Goal: Information Seeking & Learning: Learn about a topic

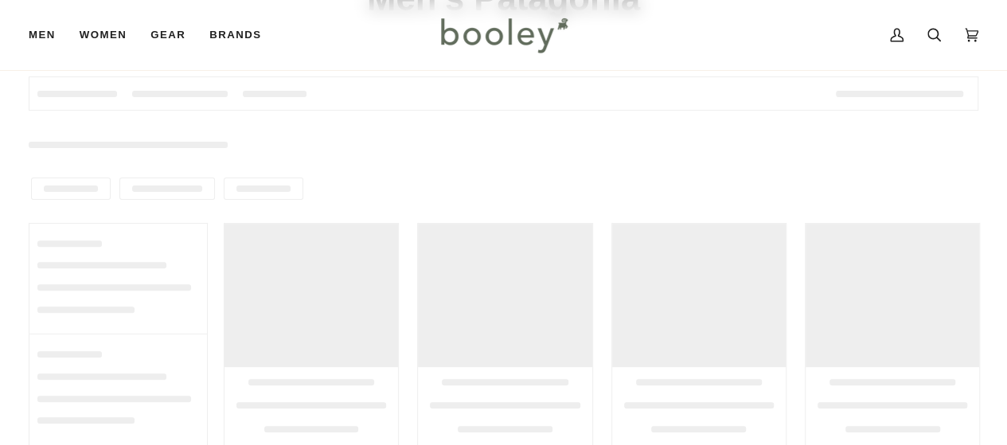
scroll to position [240, 0]
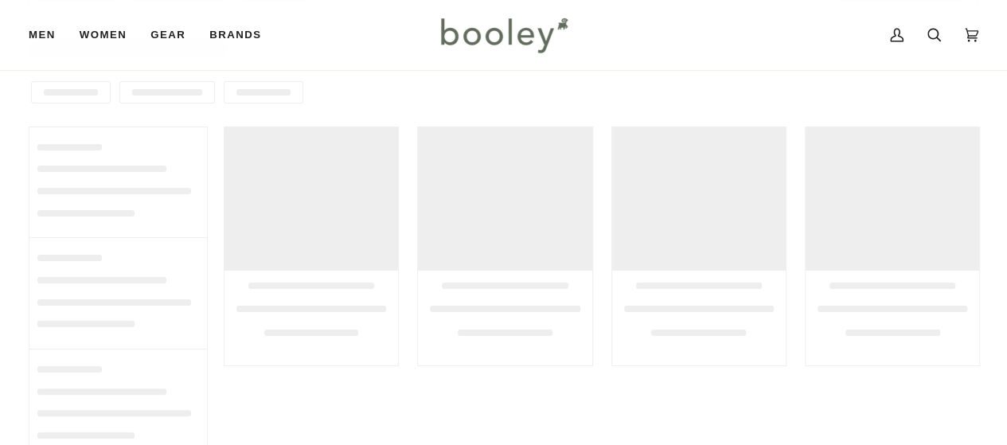
click at [549, 390] on div at bounding box center [503, 220] width 1007 height 538
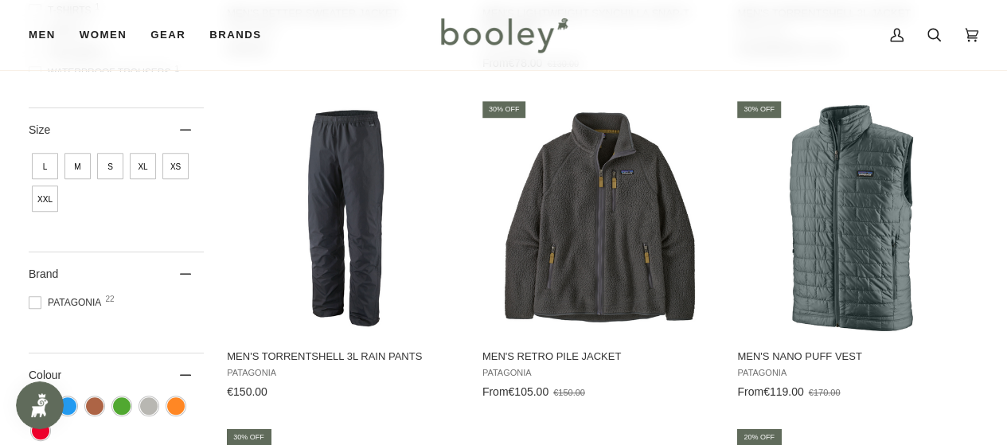
scroll to position [840, 0]
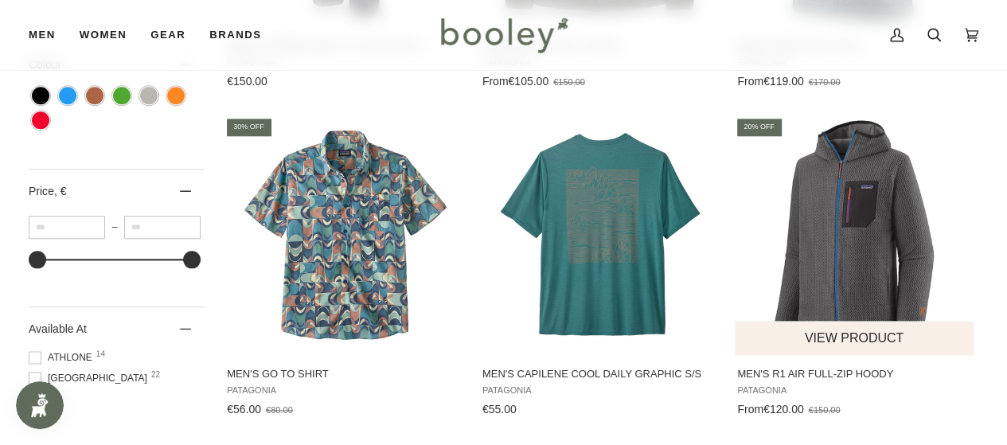
click at [865, 230] on img "Men's R1 Air Full-Zip Hoody" at bounding box center [855, 235] width 239 height 239
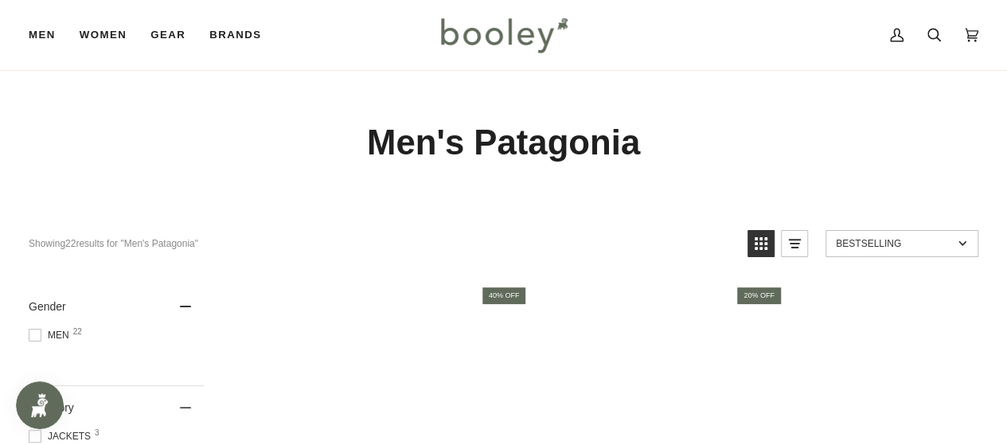
scroll to position [217, 0]
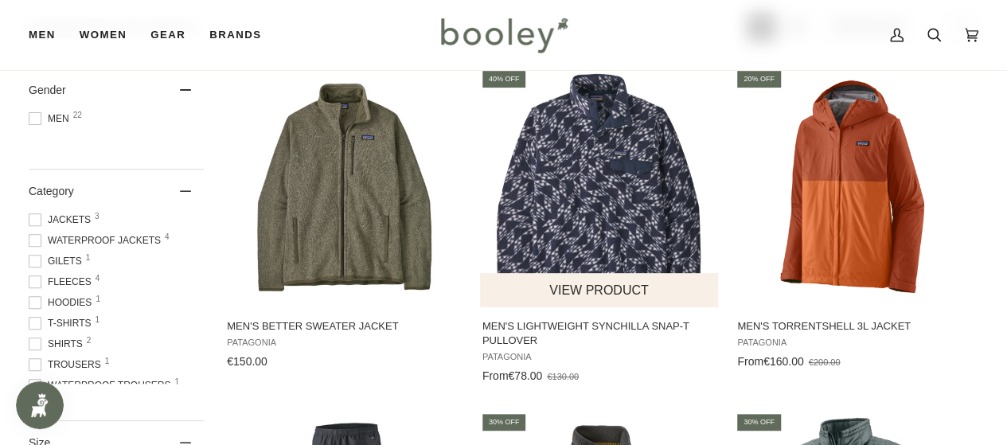
click at [621, 190] on img "Men's Lightweight Synchilla Snap-T Pullover" at bounding box center [599, 187] width 239 height 239
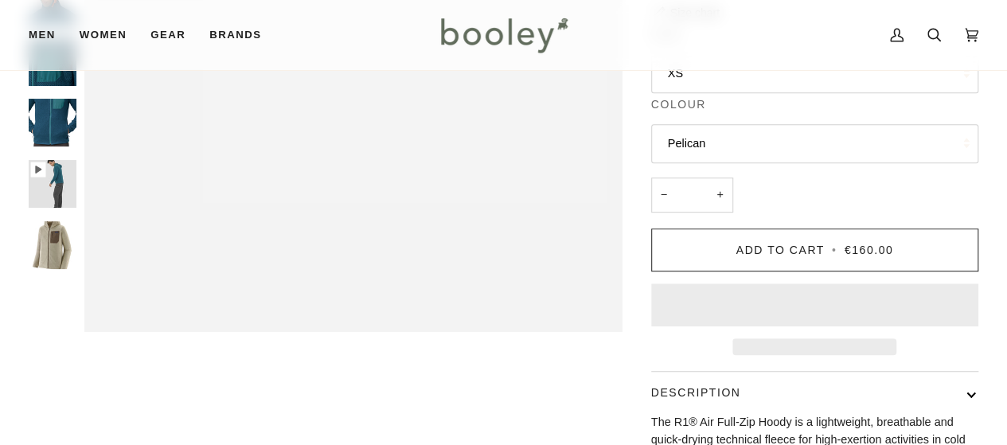
scroll to position [143, 0]
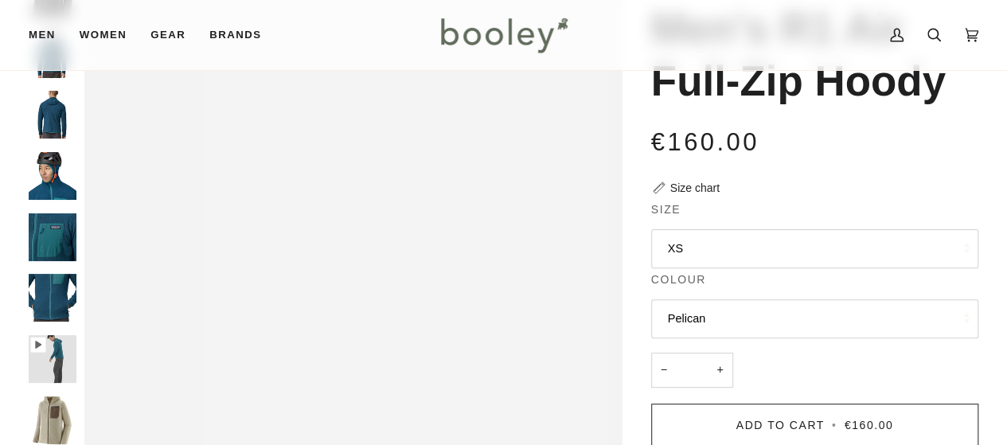
click at [766, 318] on button "Pelican" at bounding box center [814, 318] width 327 height 39
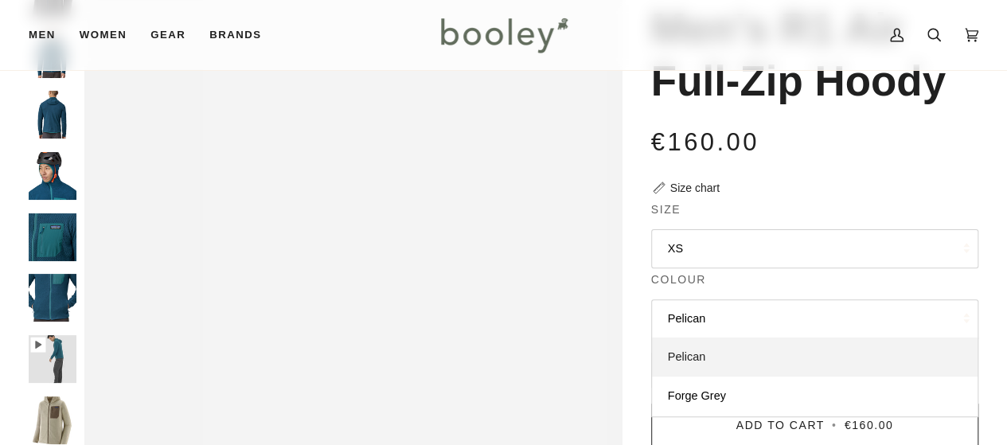
click at [735, 356] on link "Pelican" at bounding box center [815, 358] width 326 height 40
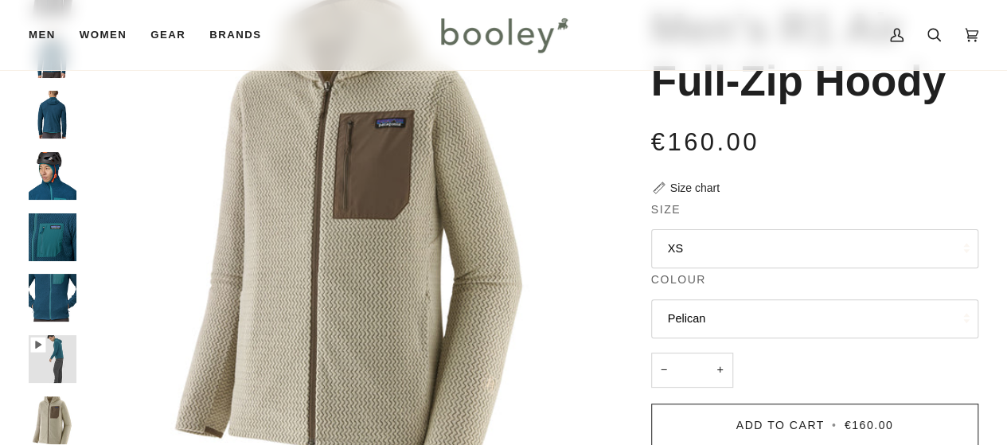
scroll to position [323, 0]
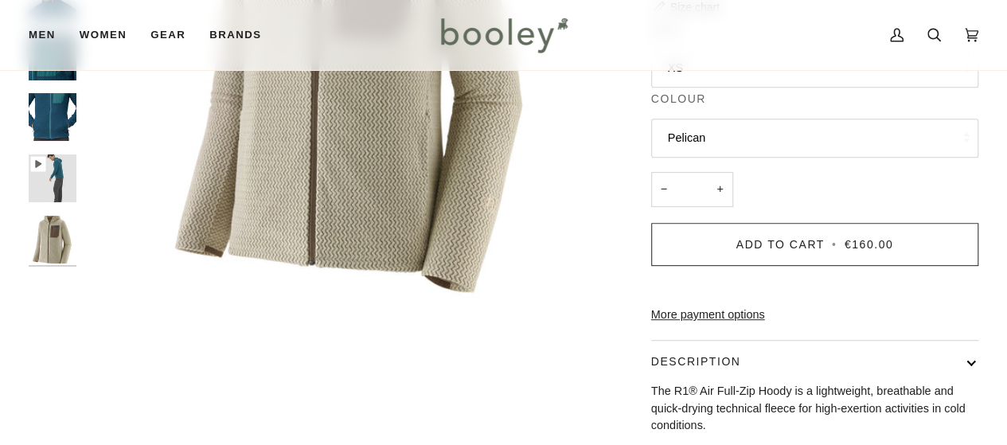
click at [54, 236] on img "Men's R1 Air Full-Zip Hoody" at bounding box center [53, 240] width 48 height 48
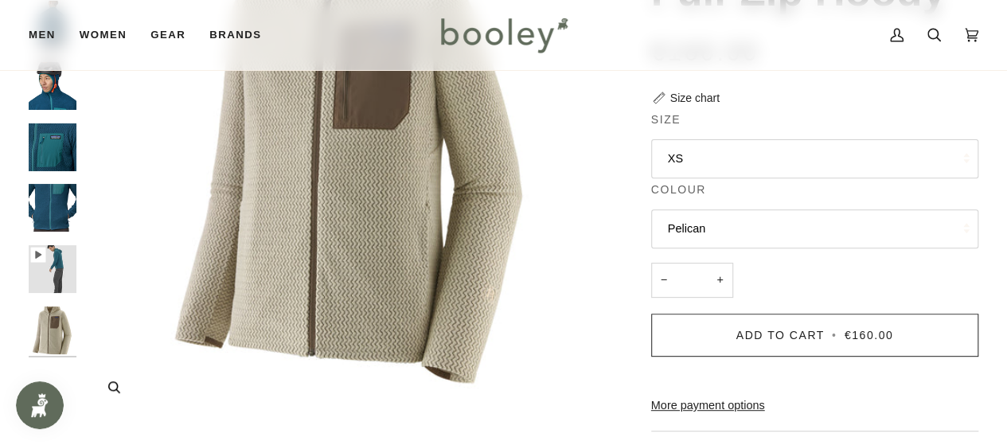
scroll to position [0, 0]
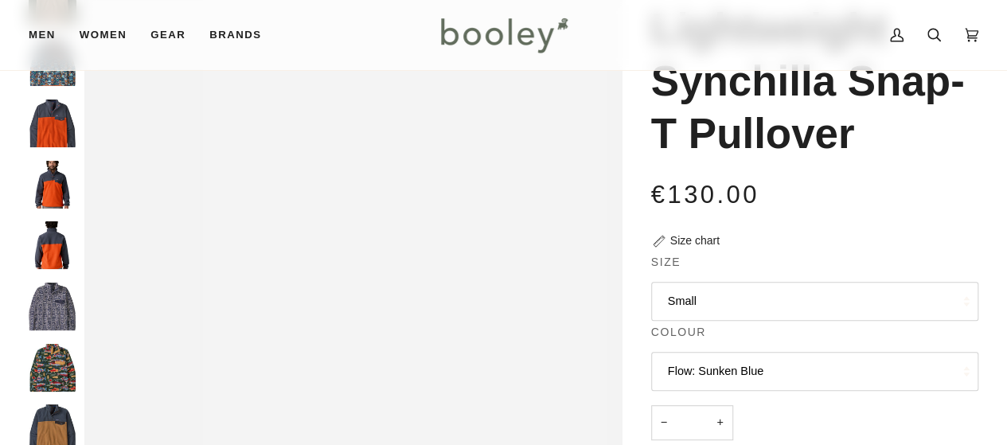
scroll to position [10, 0]
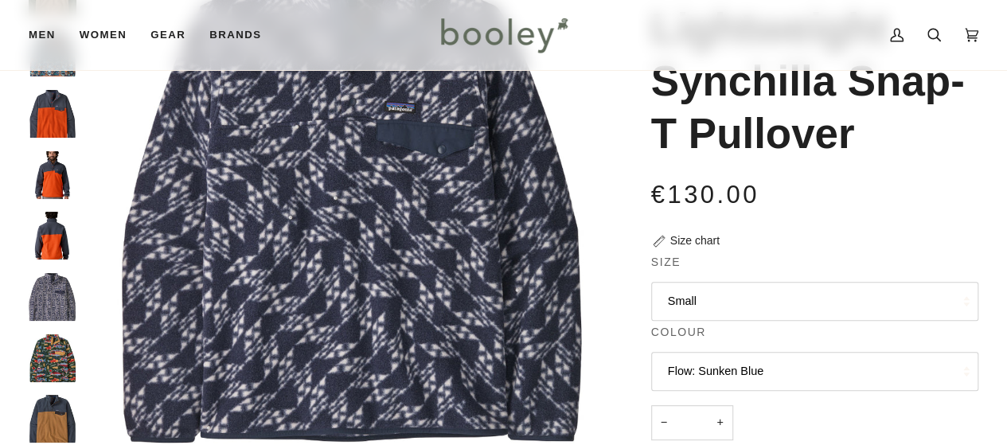
click at [62, 359] on img "Men's Lightweight Synchilla Snap-T Pullover" at bounding box center [53, 358] width 48 height 48
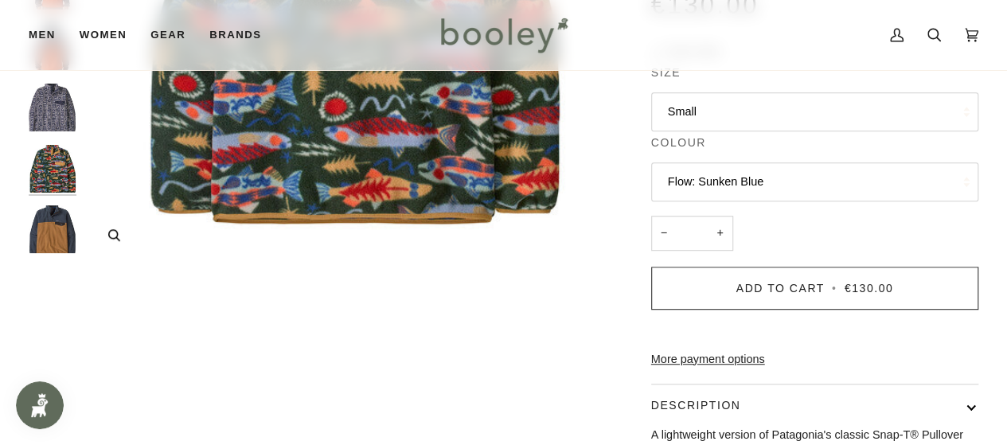
scroll to position [0, 0]
